Goal: Navigation & Orientation: Find specific page/section

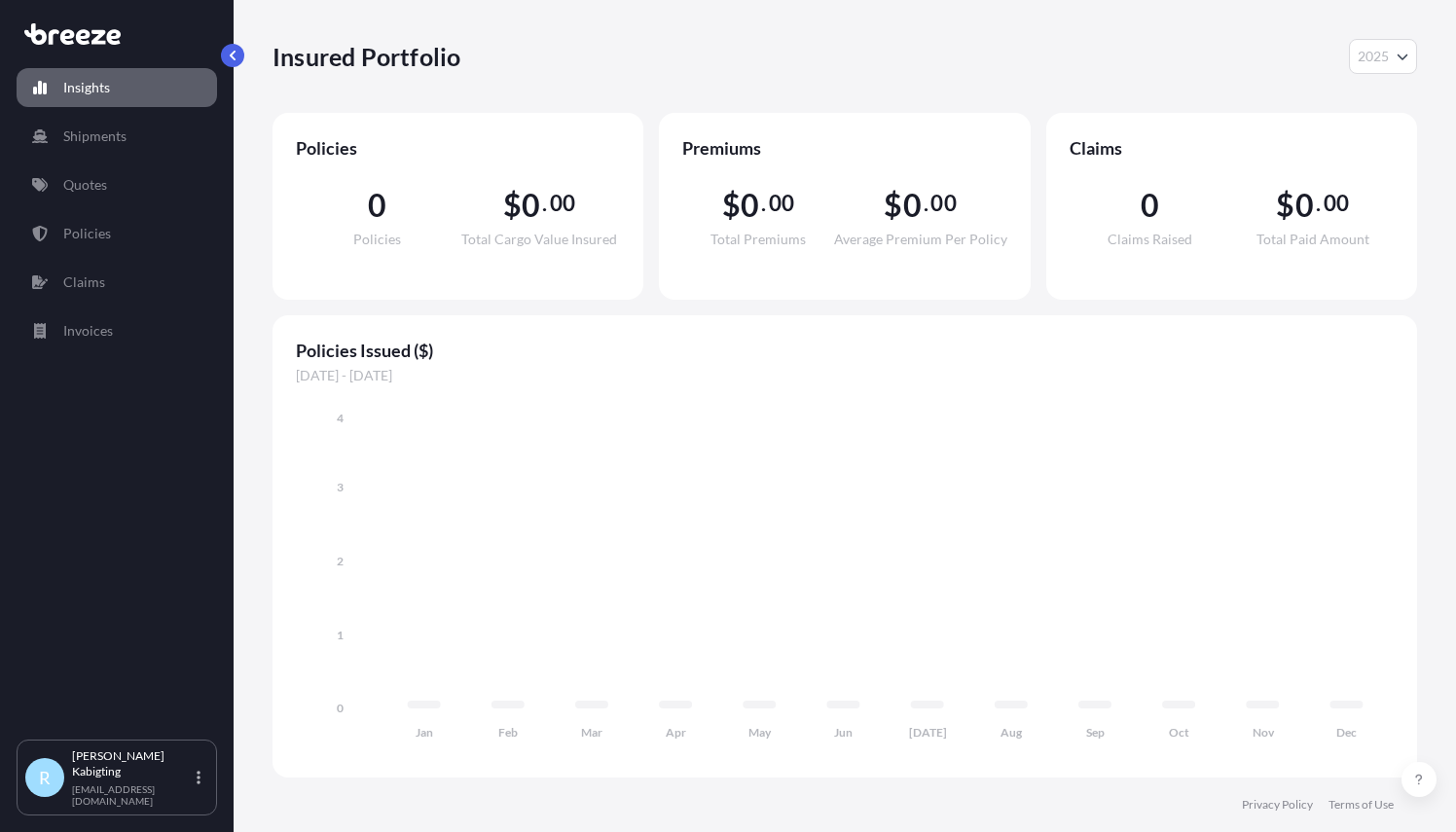
select select "2025"
click at [98, 185] on p "Quotes" at bounding box center [85, 185] width 44 height 20
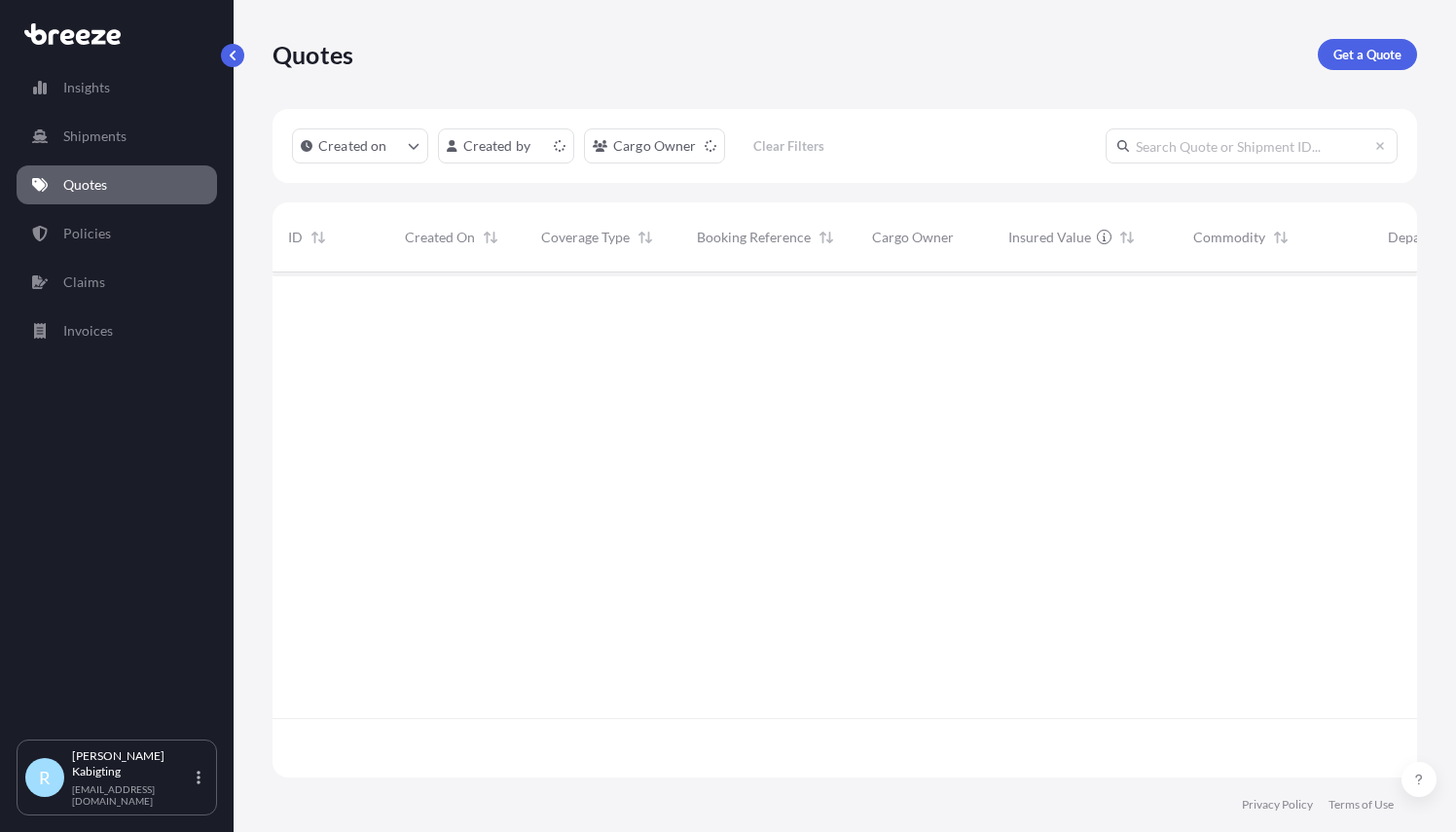
scroll to position [502, 1129]
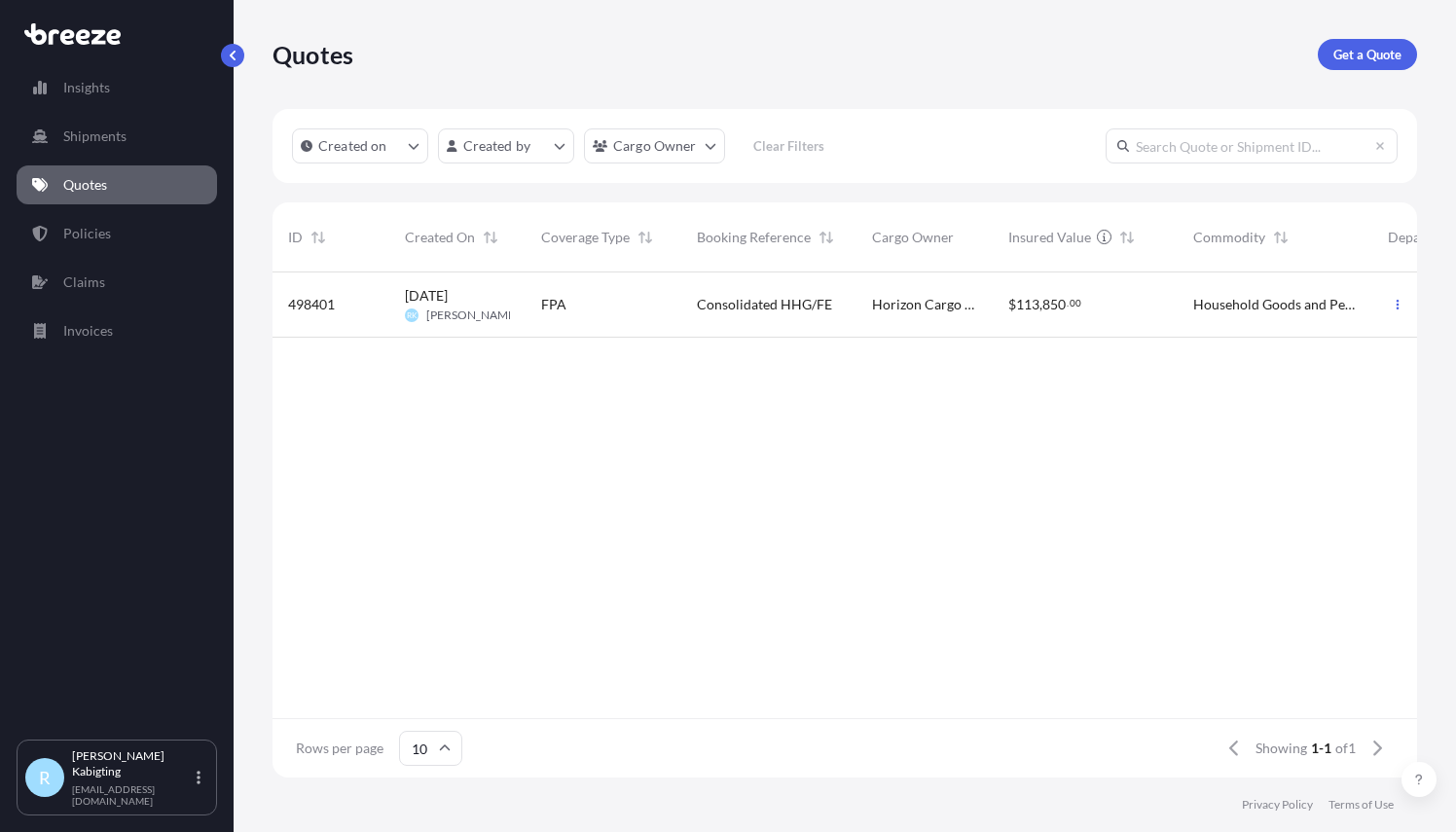
click at [625, 311] on div "FPA" at bounding box center [603, 305] width 124 height 20
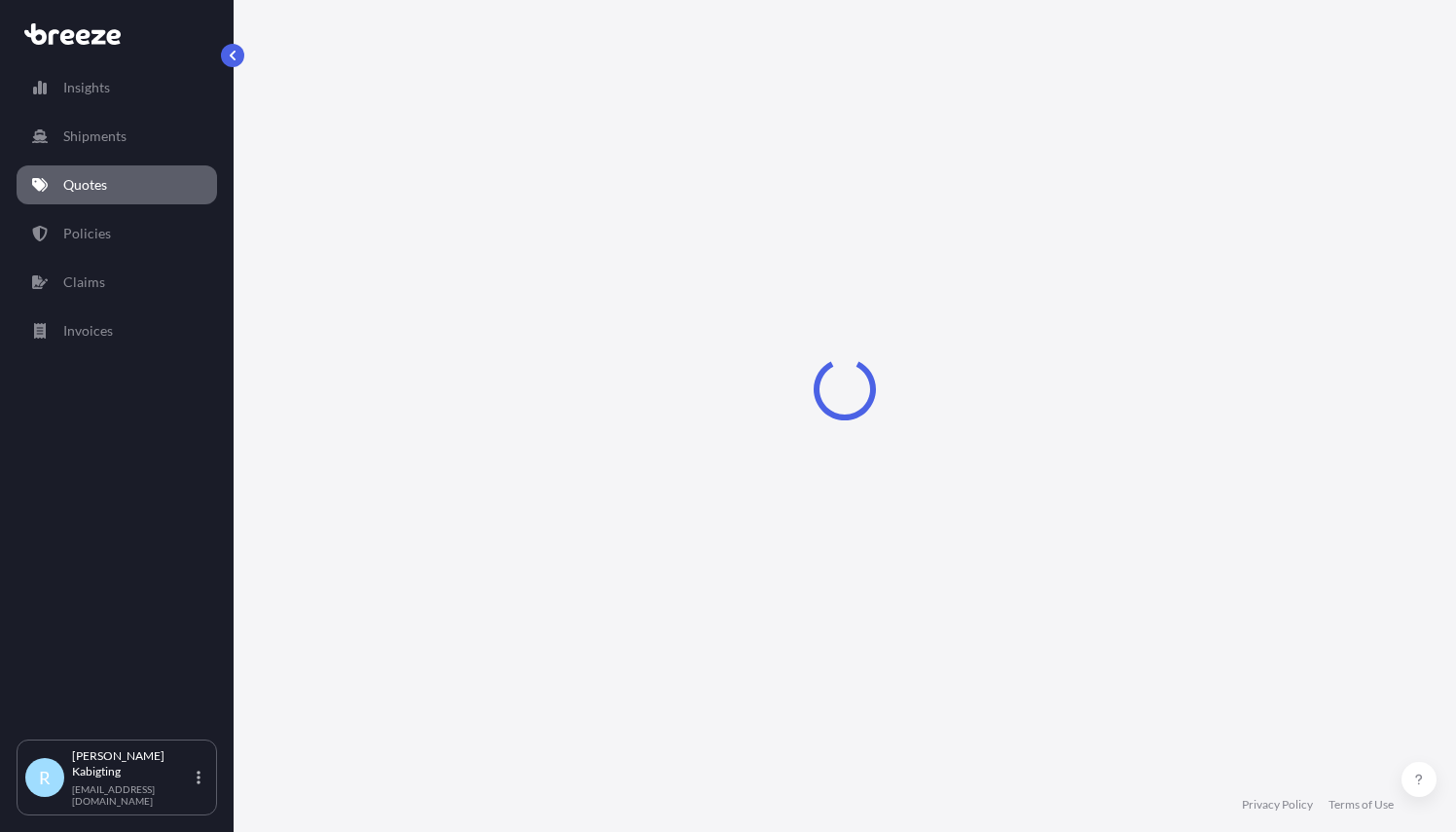
select select "Sea"
select select "2"
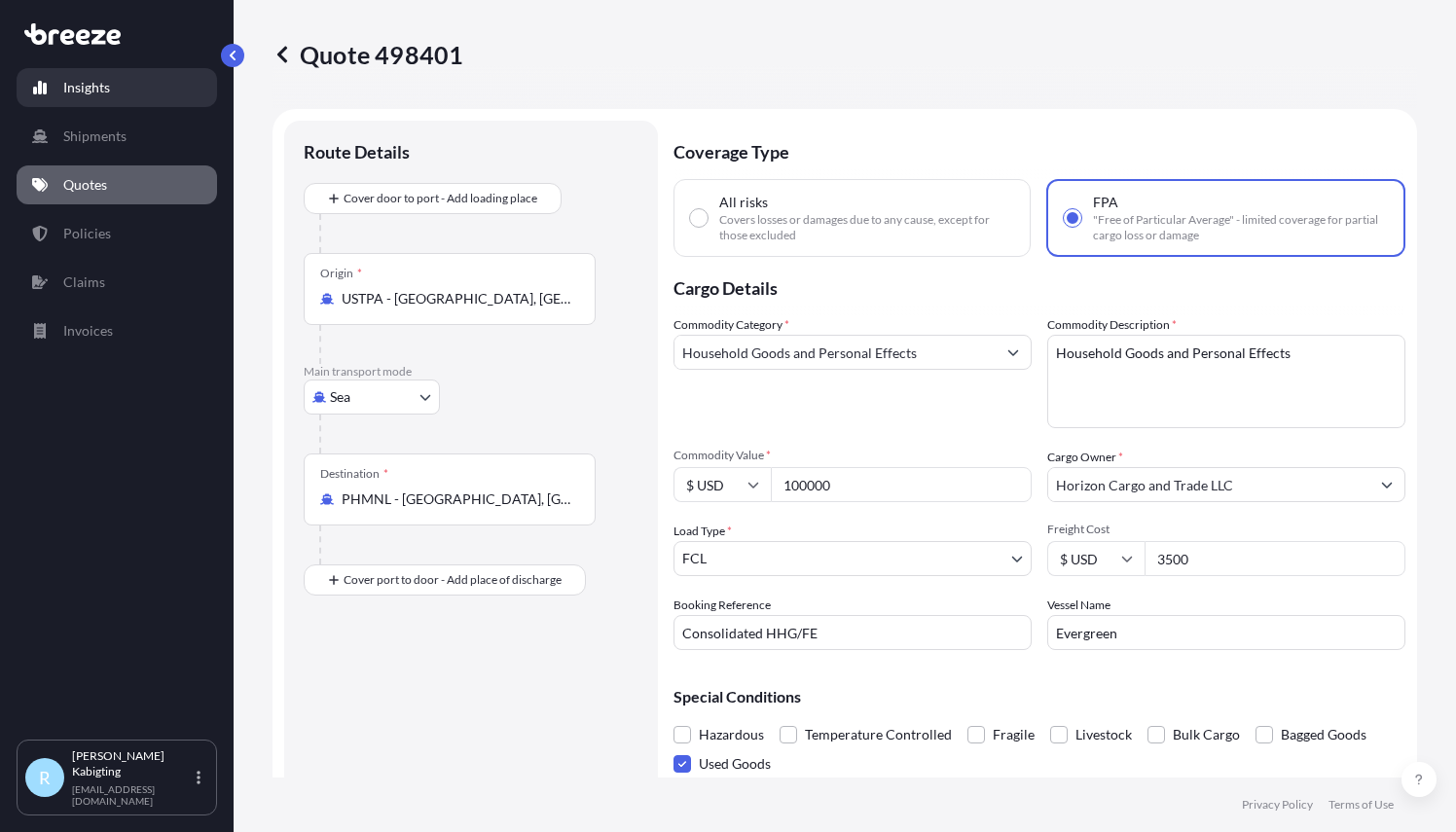
click at [80, 85] on p "Insights" at bounding box center [87, 88] width 47 height 20
select select "2025"
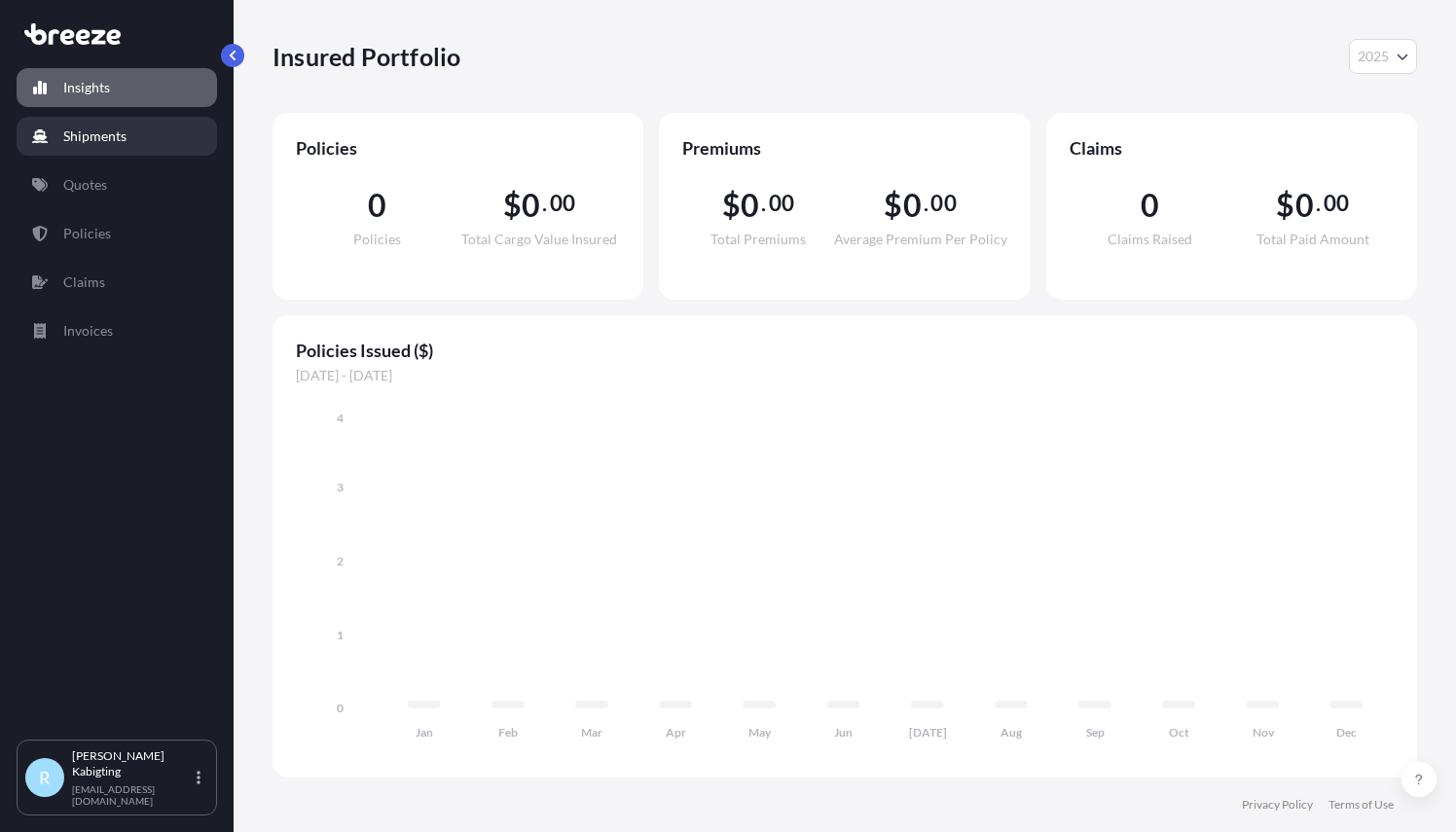
click at [80, 136] on p "Shipments" at bounding box center [95, 136] width 64 height 20
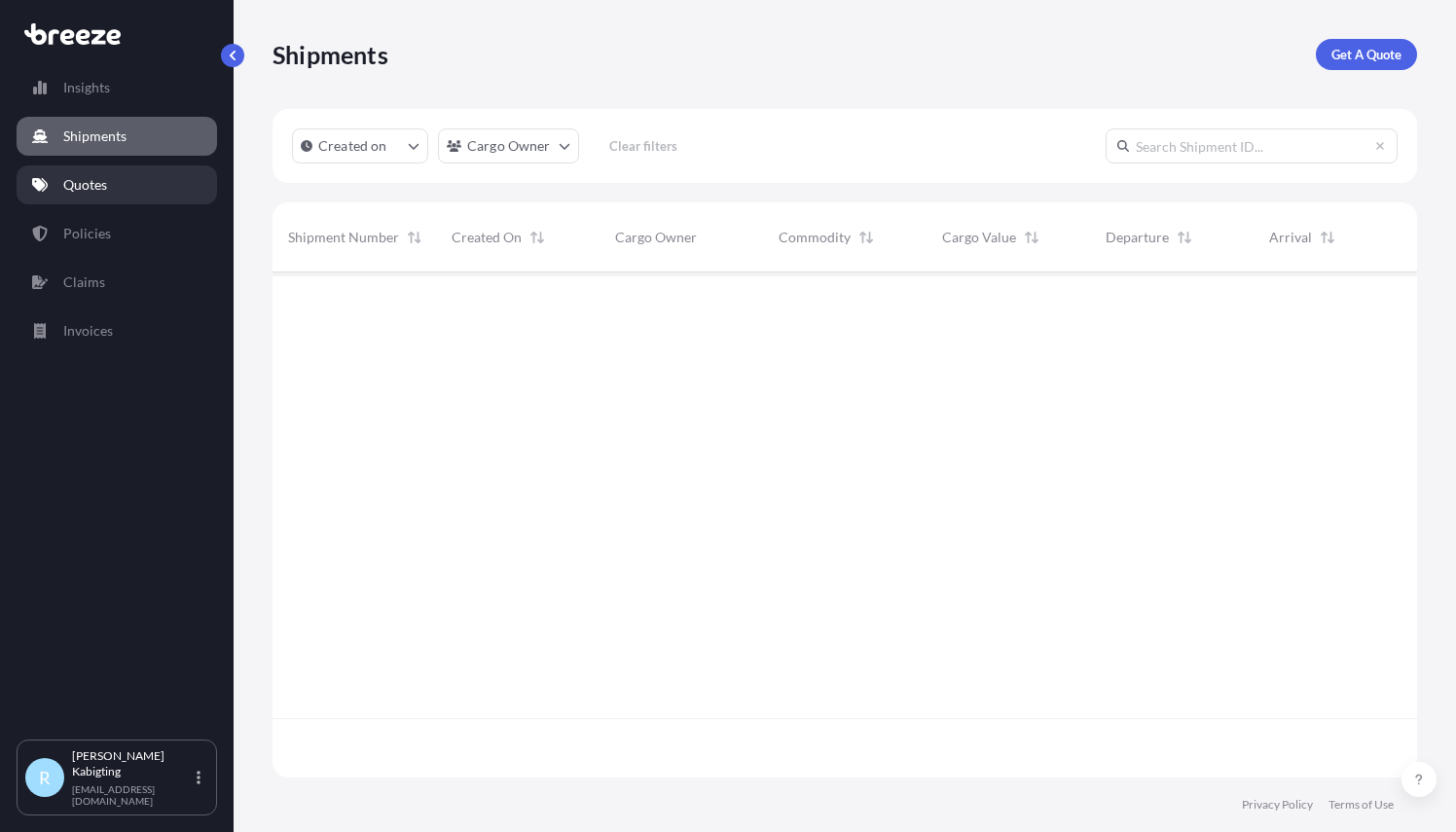
scroll to position [560, 1129]
click at [82, 191] on p "Quotes" at bounding box center [85, 185] width 44 height 20
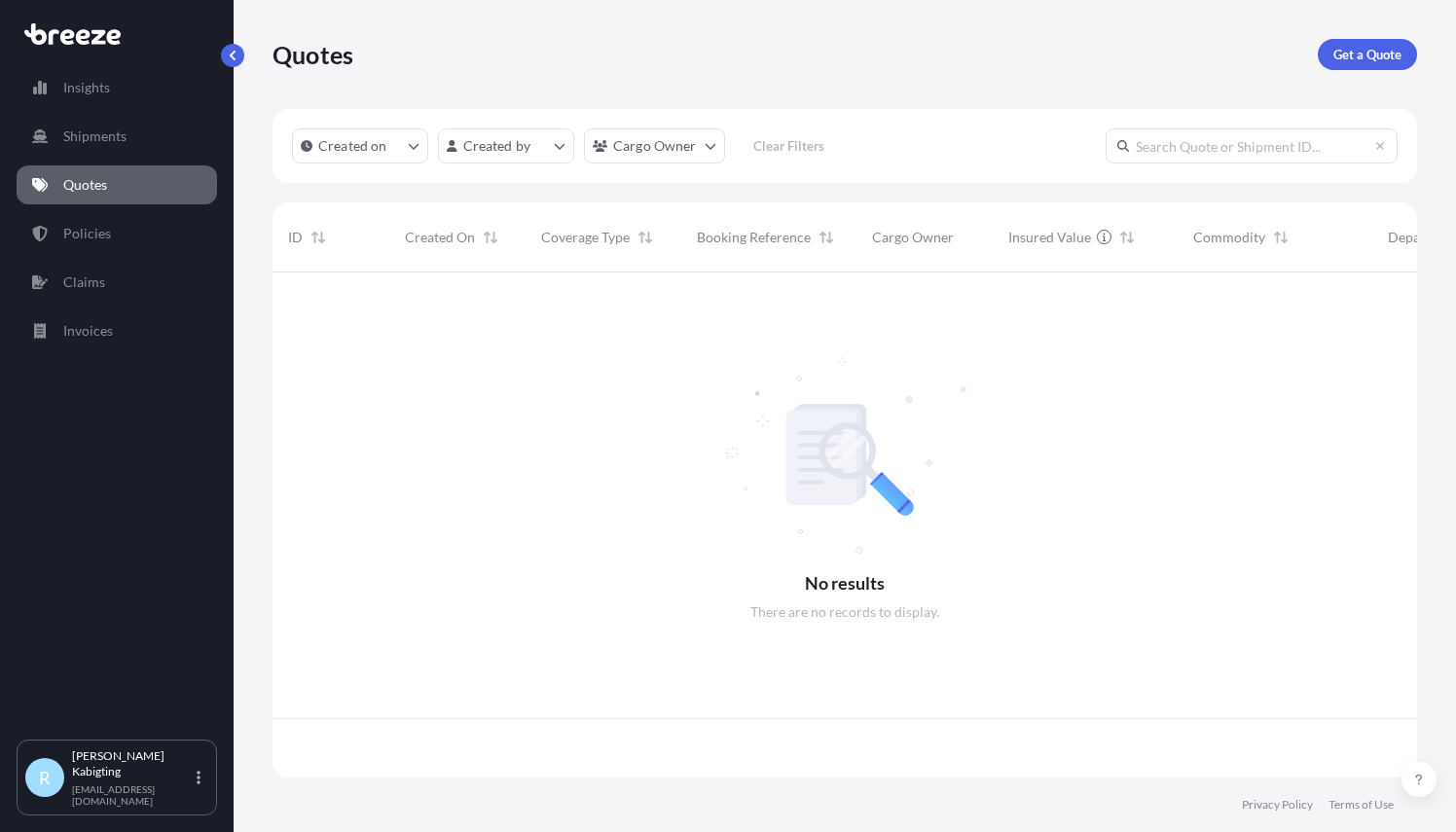
scroll to position [502, 1129]
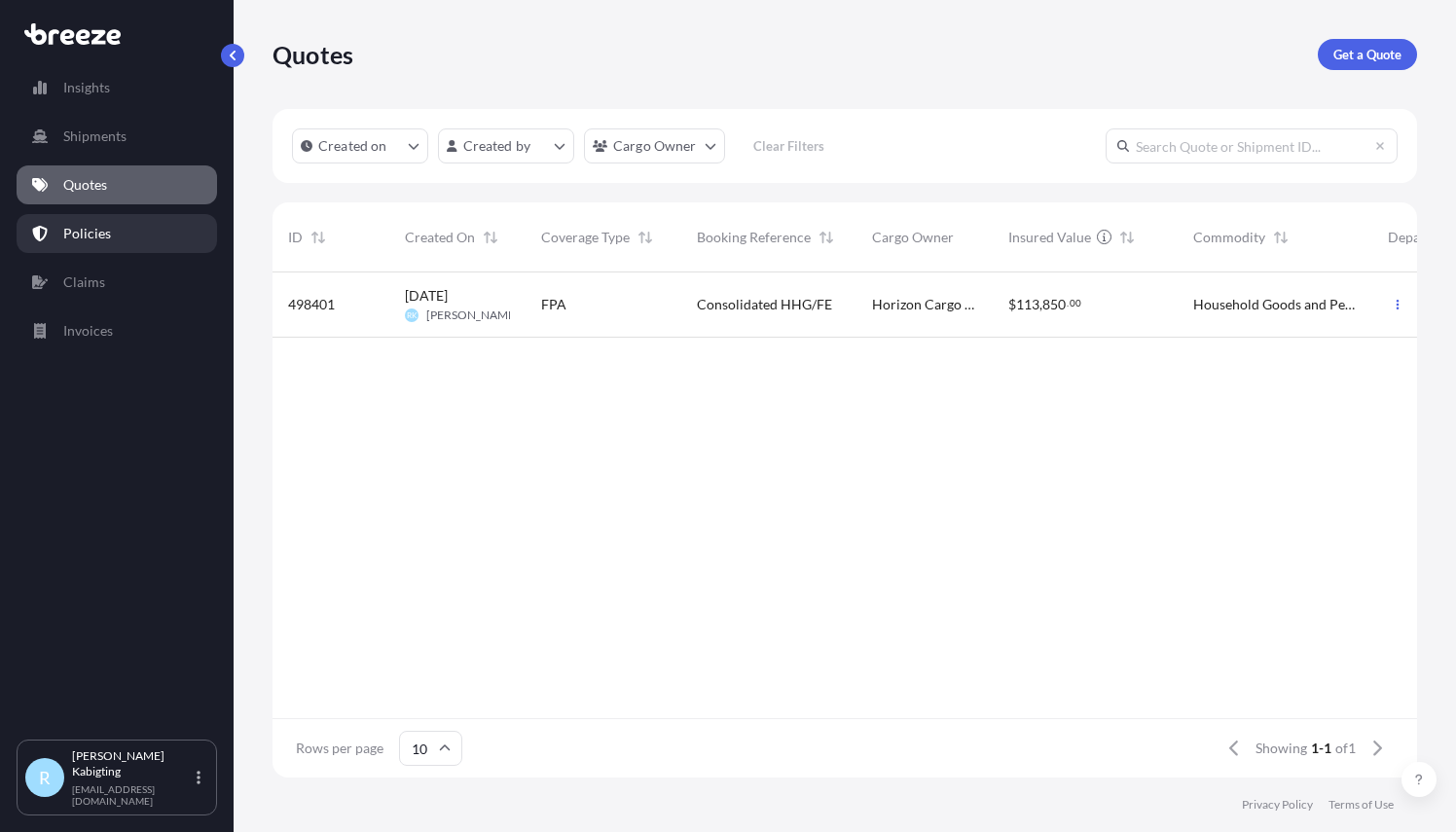
click at [83, 232] on p "Policies" at bounding box center [87, 234] width 48 height 20
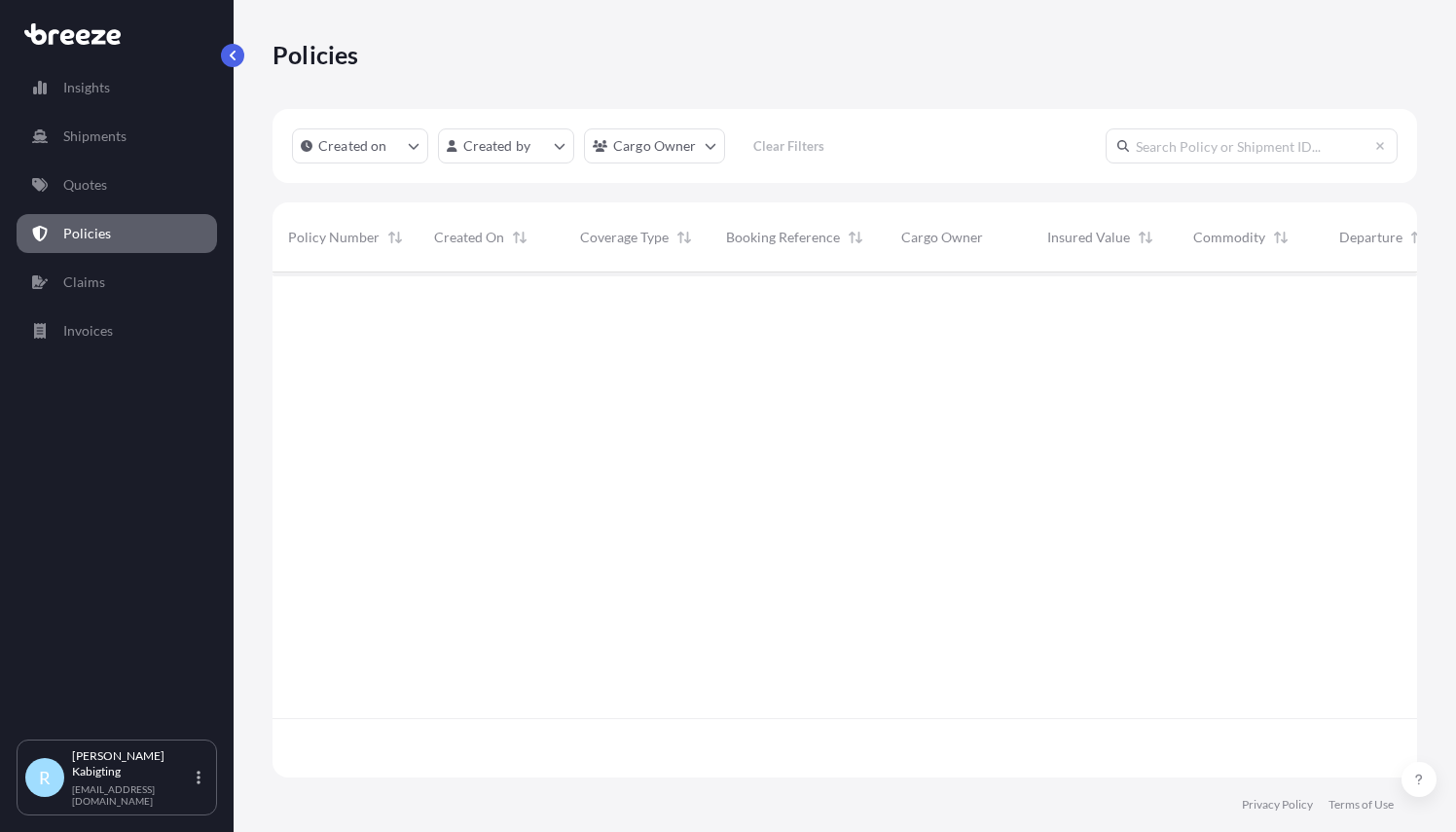
scroll to position [502, 1129]
click at [83, 271] on link "Claims" at bounding box center [116, 283] width 200 height 39
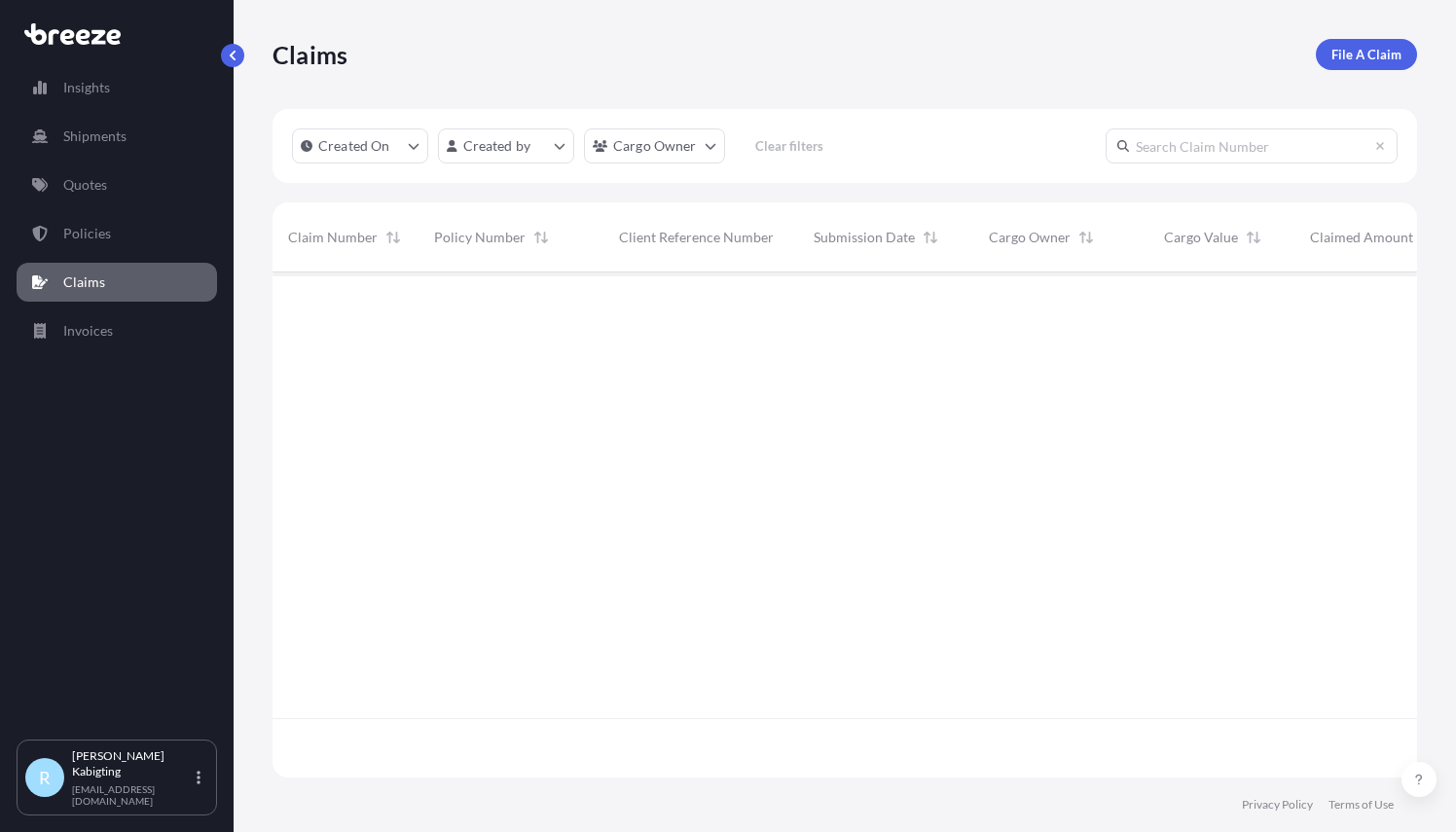
scroll to position [560, 1129]
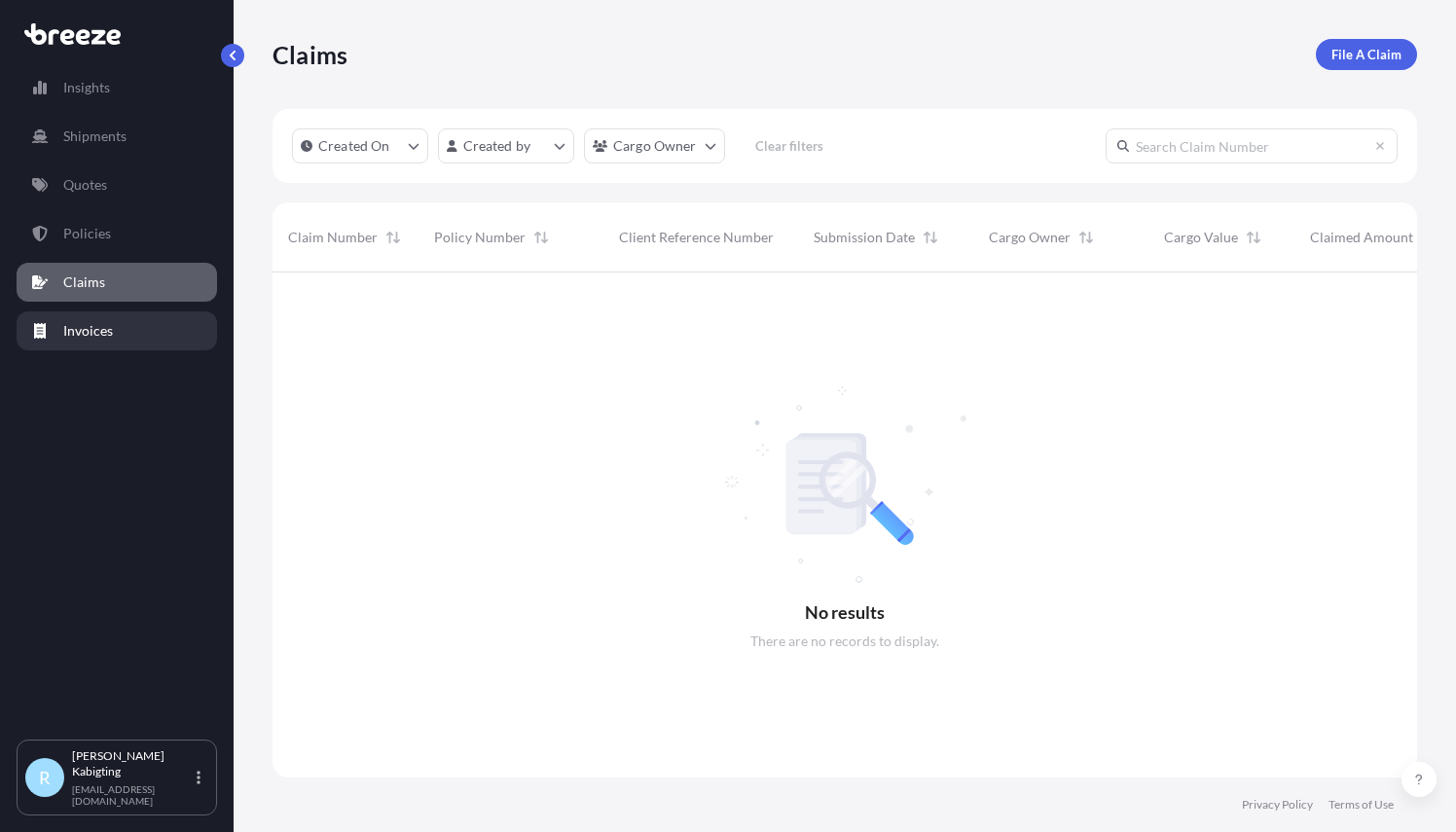
click at [83, 322] on p "Invoices" at bounding box center [88, 331] width 50 height 20
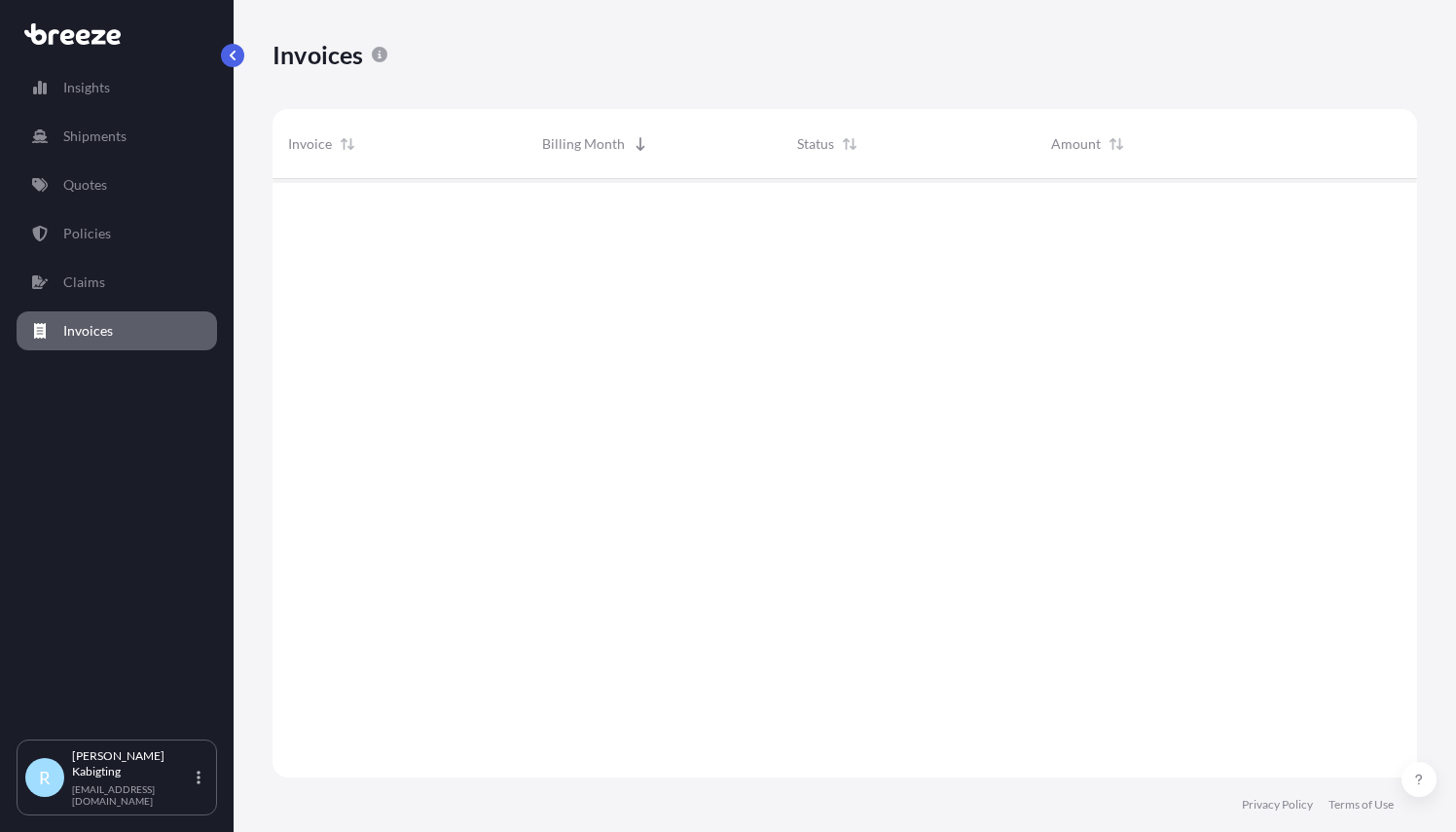
scroll to position [654, 1129]
click at [69, 37] on icon at bounding box center [67, 37] width 15 height 16
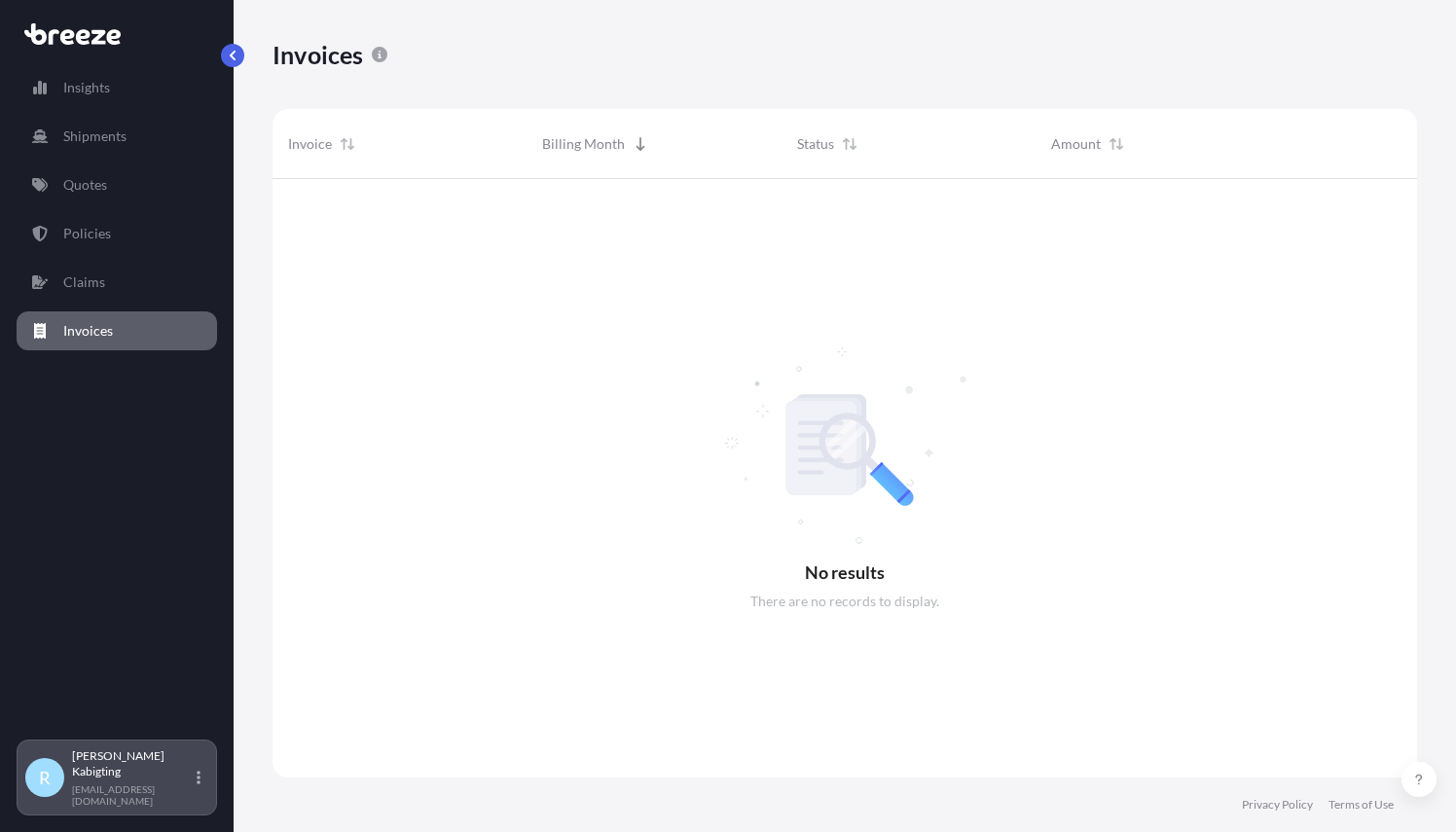
click at [160, 779] on p "[PERSON_NAME]" at bounding box center [132, 765] width 120 height 31
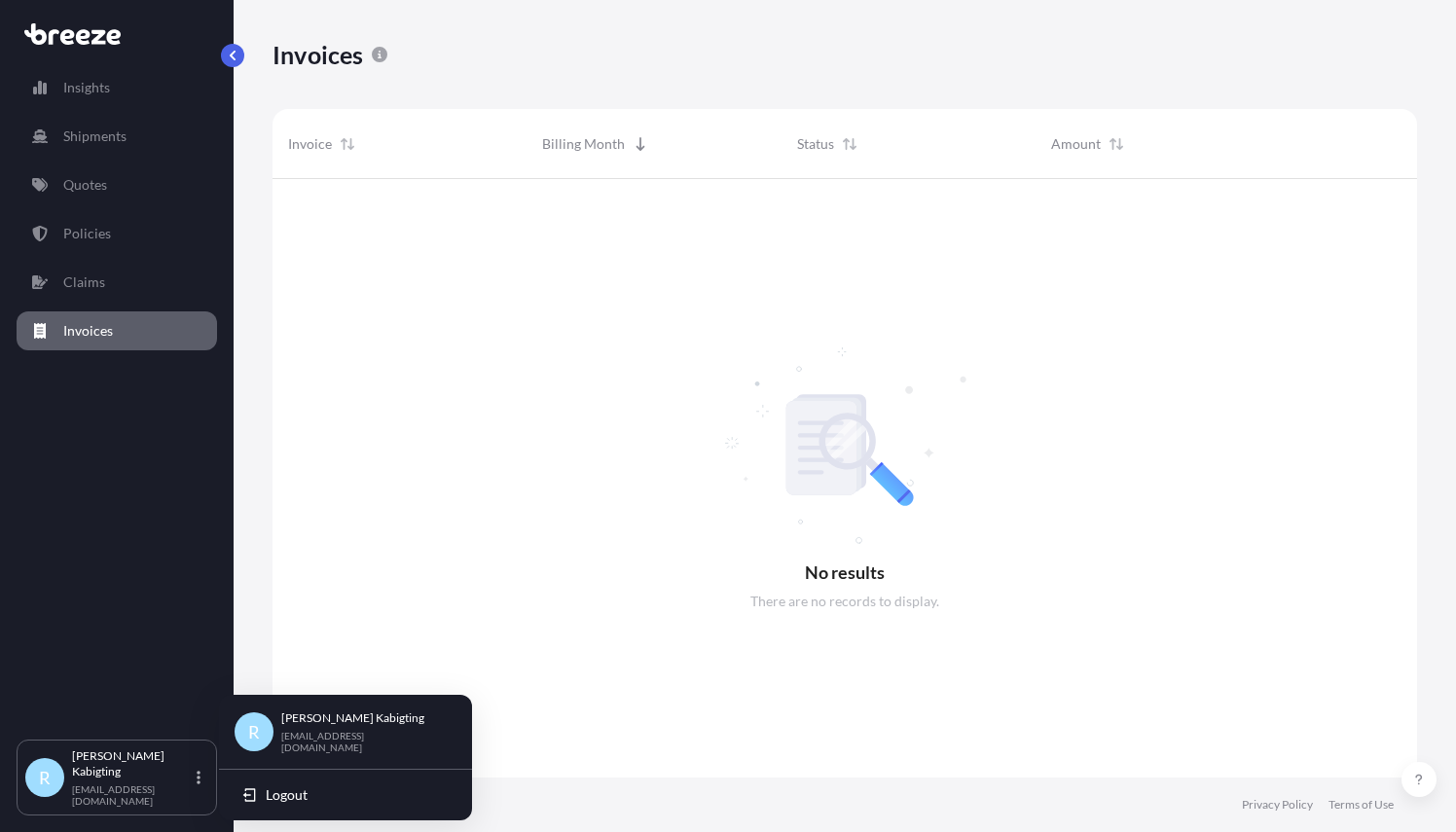
click at [361, 621] on div at bounding box center [845, 478] width 1145 height 598
